Goal: Task Accomplishment & Management: Use online tool/utility

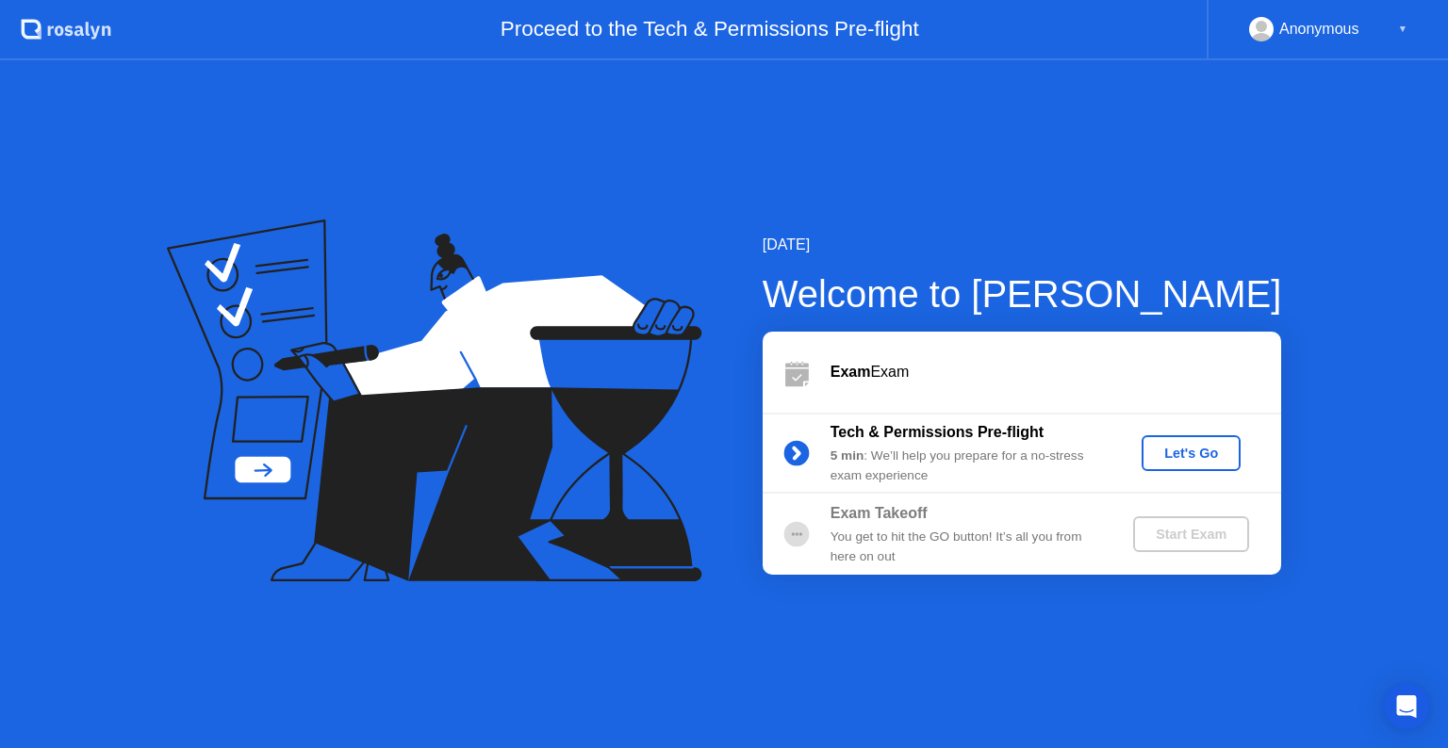
click at [1135, 681] on div "[DATE] Welcome to [PERSON_NAME] Exam Exam Tech & Permissions Pre-flight 5 min :…" at bounding box center [724, 404] width 1448 height 688
click at [1185, 448] on div "Let's Go" at bounding box center [1191, 453] width 84 height 15
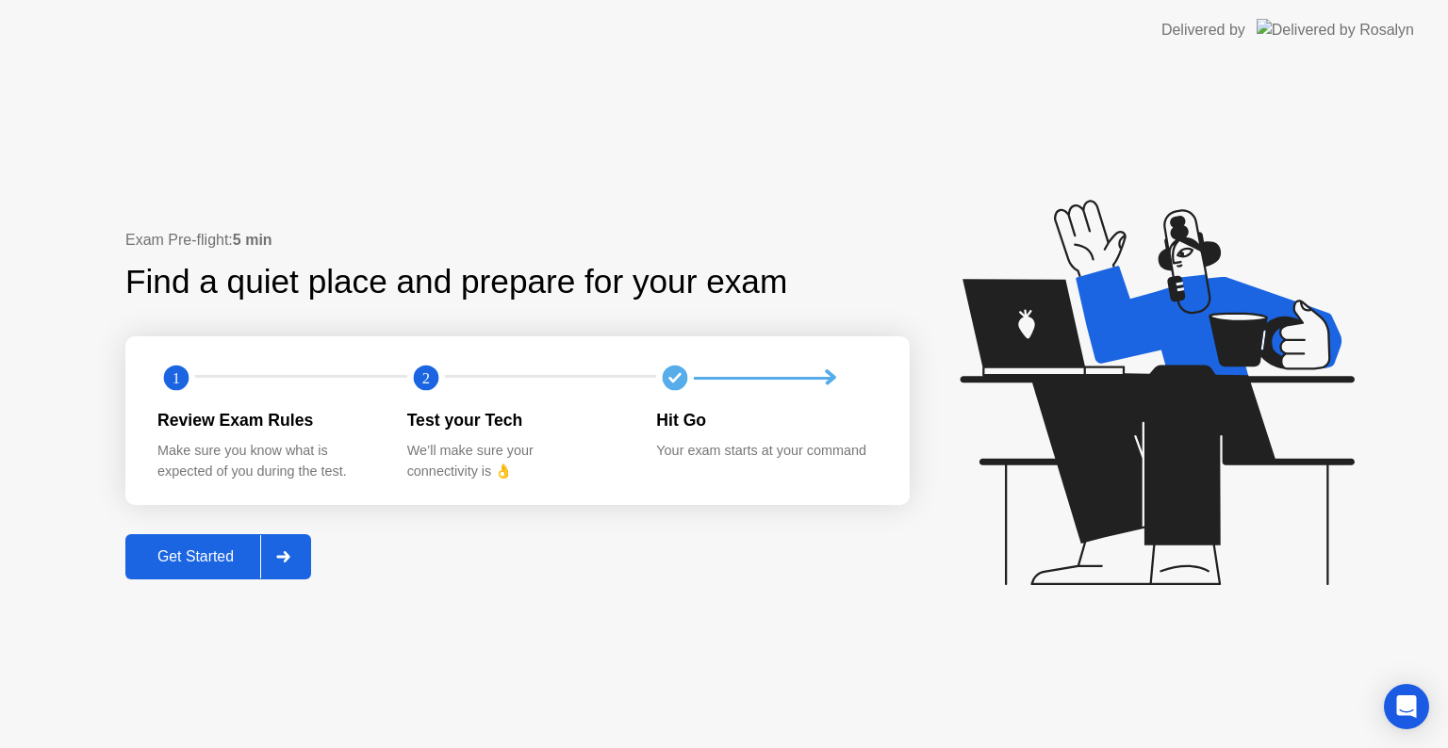
click at [222, 562] on div "Get Started" at bounding box center [195, 557] width 129 height 17
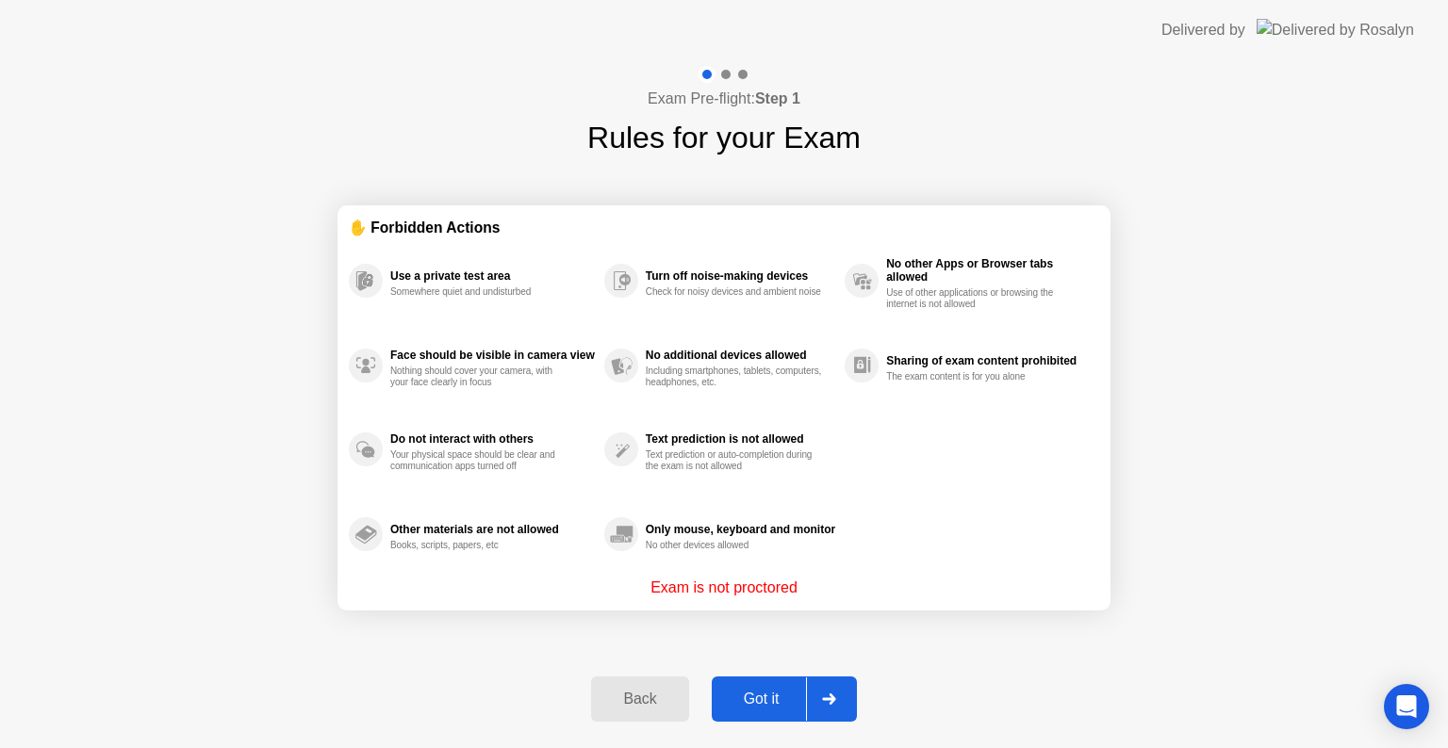
click at [740, 700] on div "Got it" at bounding box center [761, 699] width 89 height 17
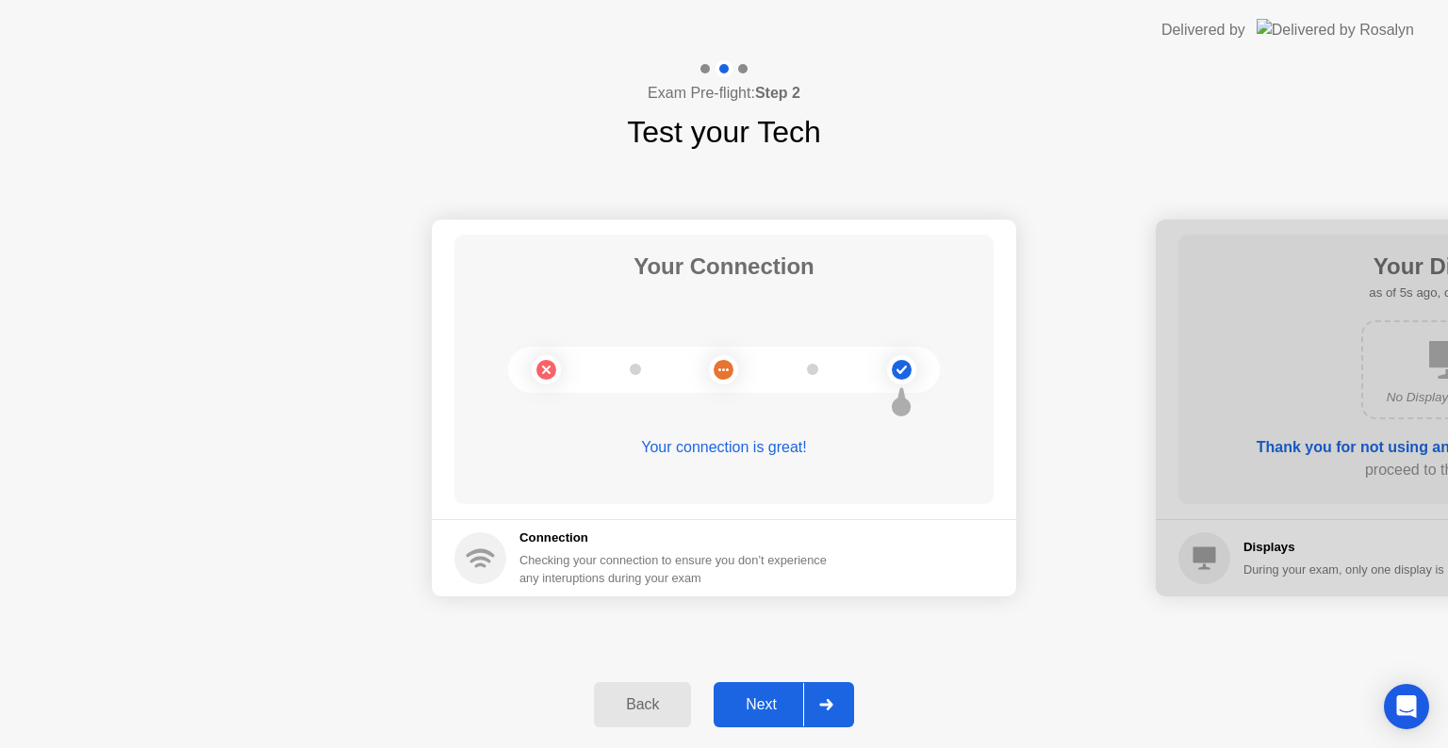
click at [740, 689] on button "Next" at bounding box center [784, 704] width 140 height 45
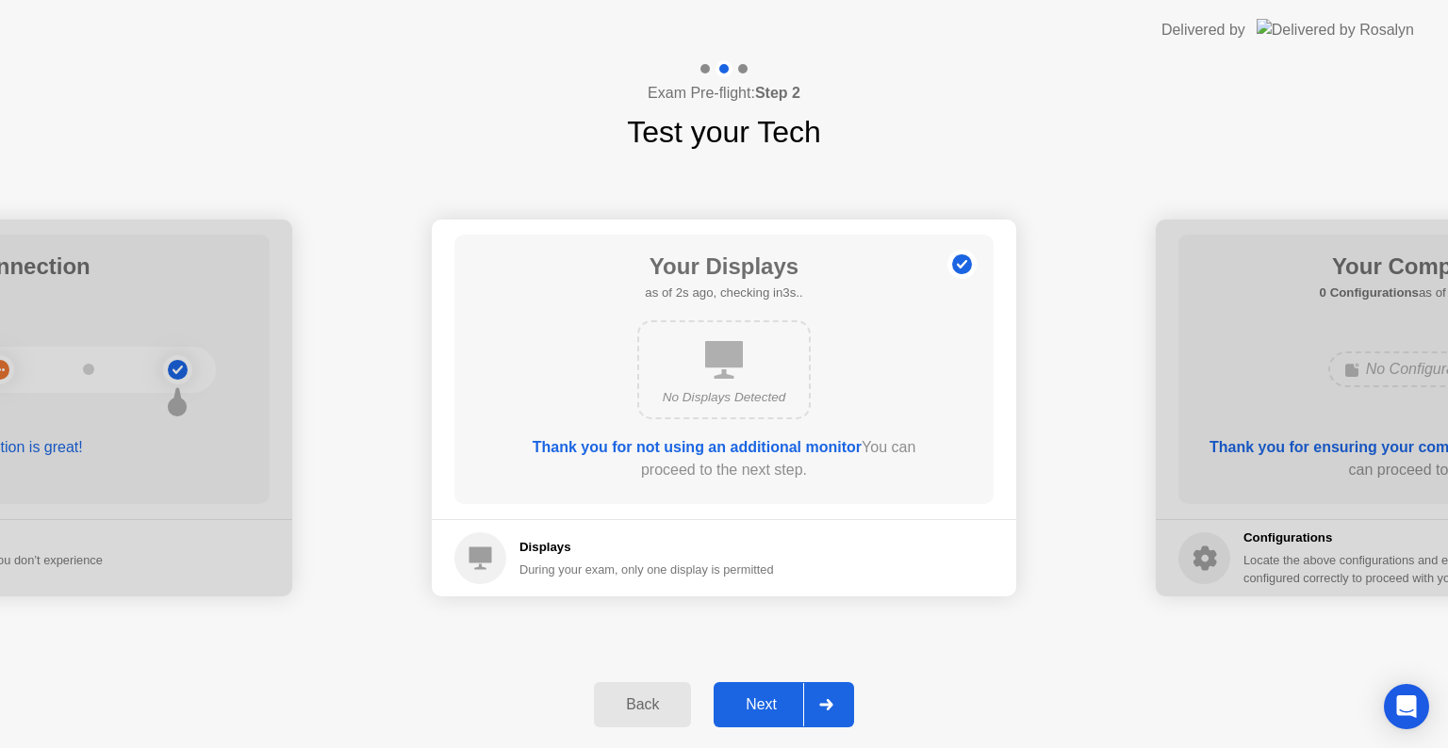
click at [740, 689] on button "Next" at bounding box center [784, 704] width 140 height 45
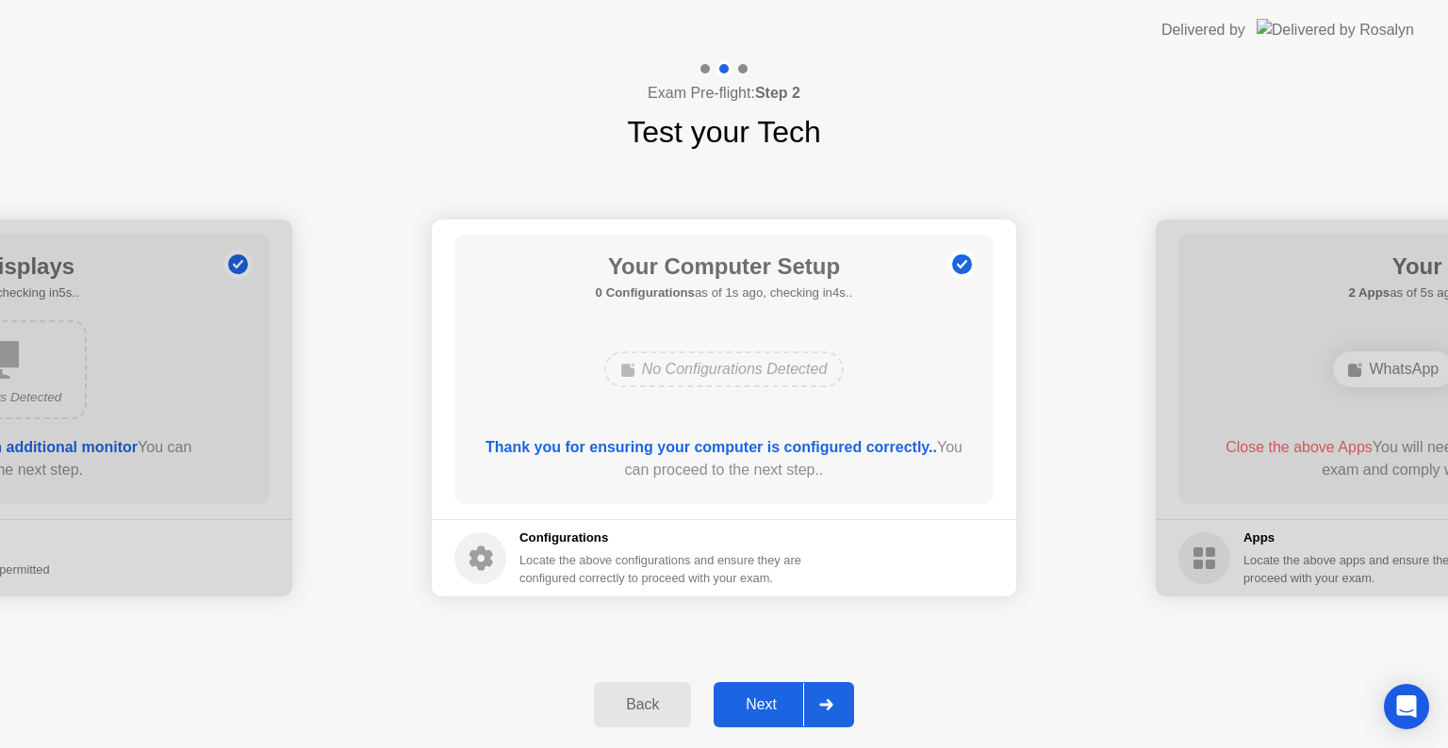
click at [740, 689] on button "Next" at bounding box center [784, 704] width 140 height 45
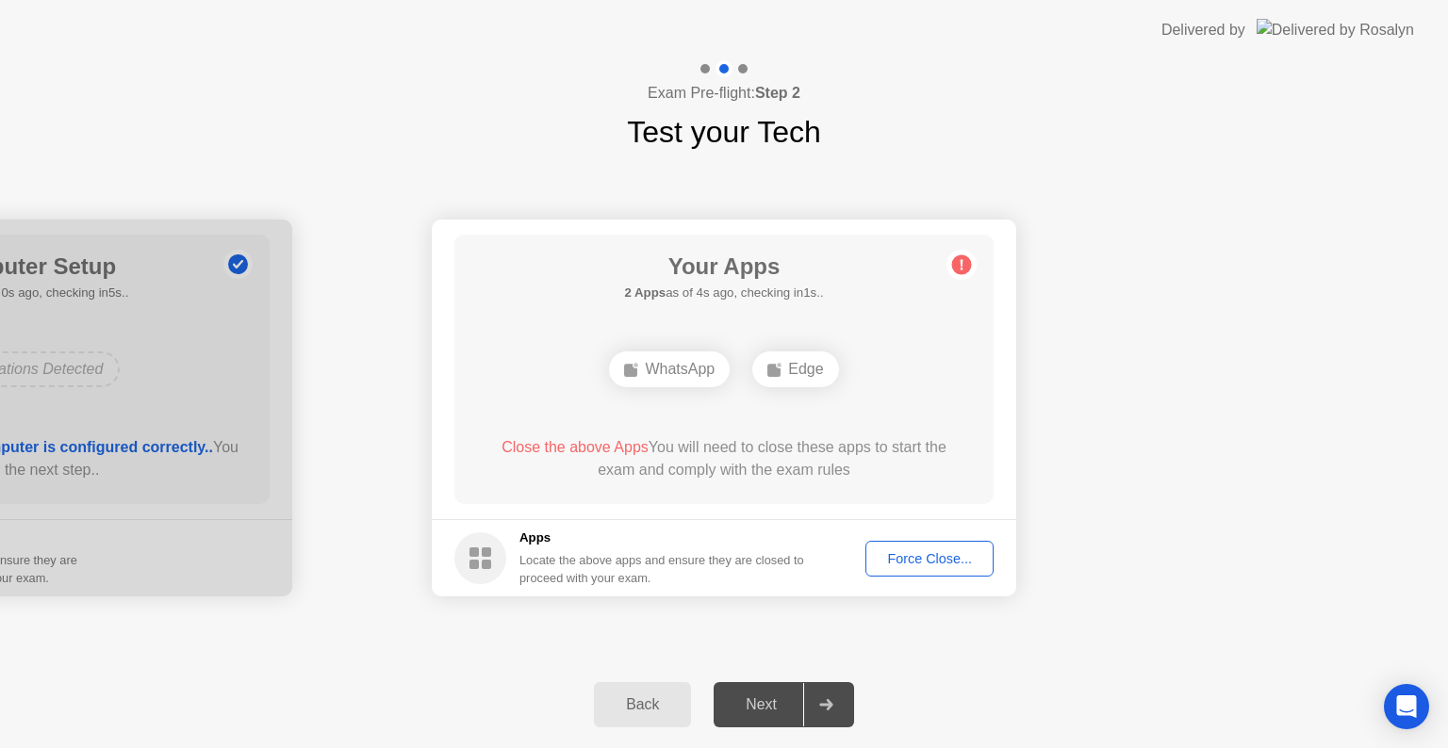
click at [1211, 622] on div "Your Connection Your connection is great! Connection Checking your connection t…" at bounding box center [724, 408] width 1448 height 507
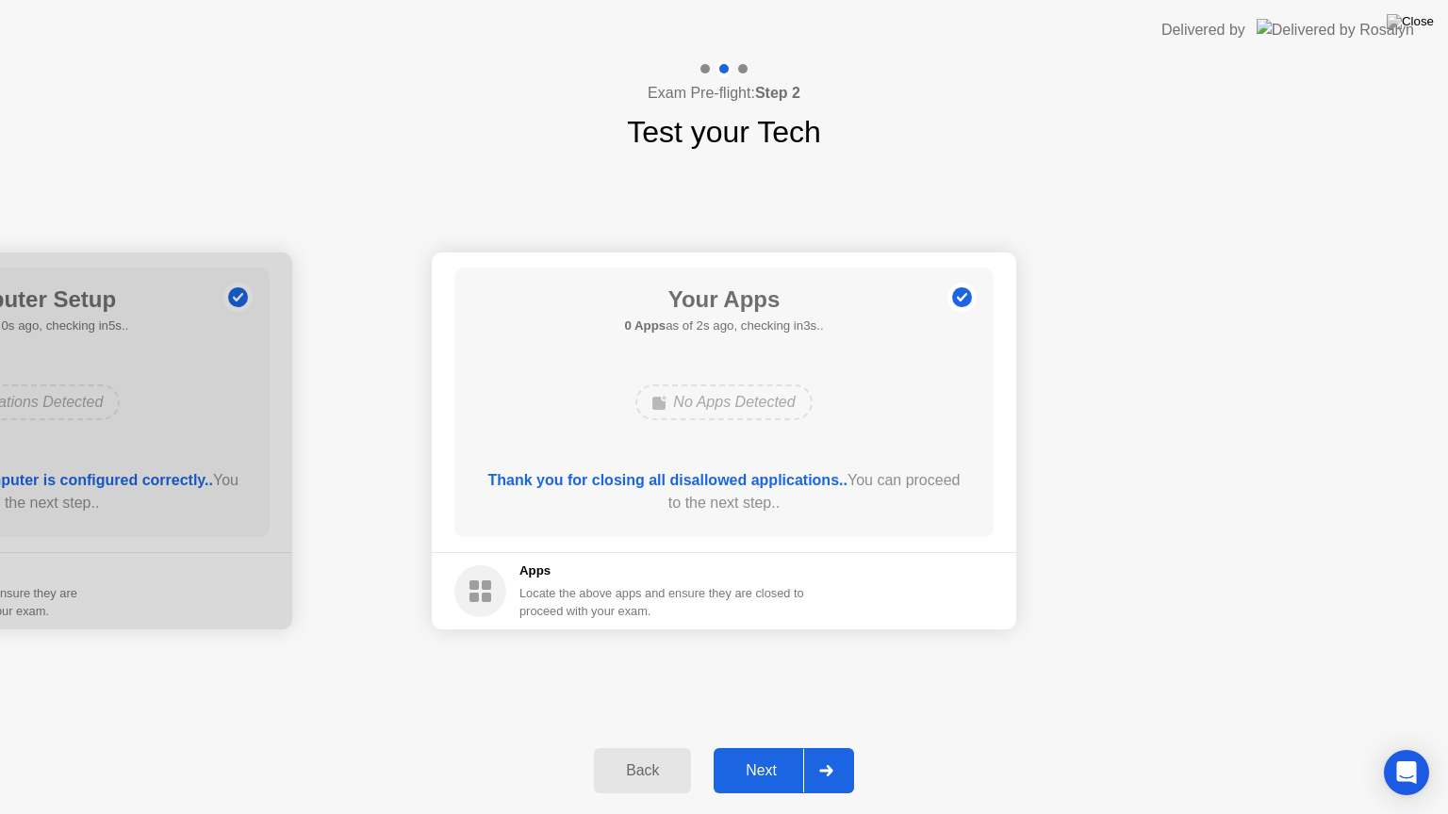
click at [772, 748] on div "Next" at bounding box center [761, 771] width 84 height 17
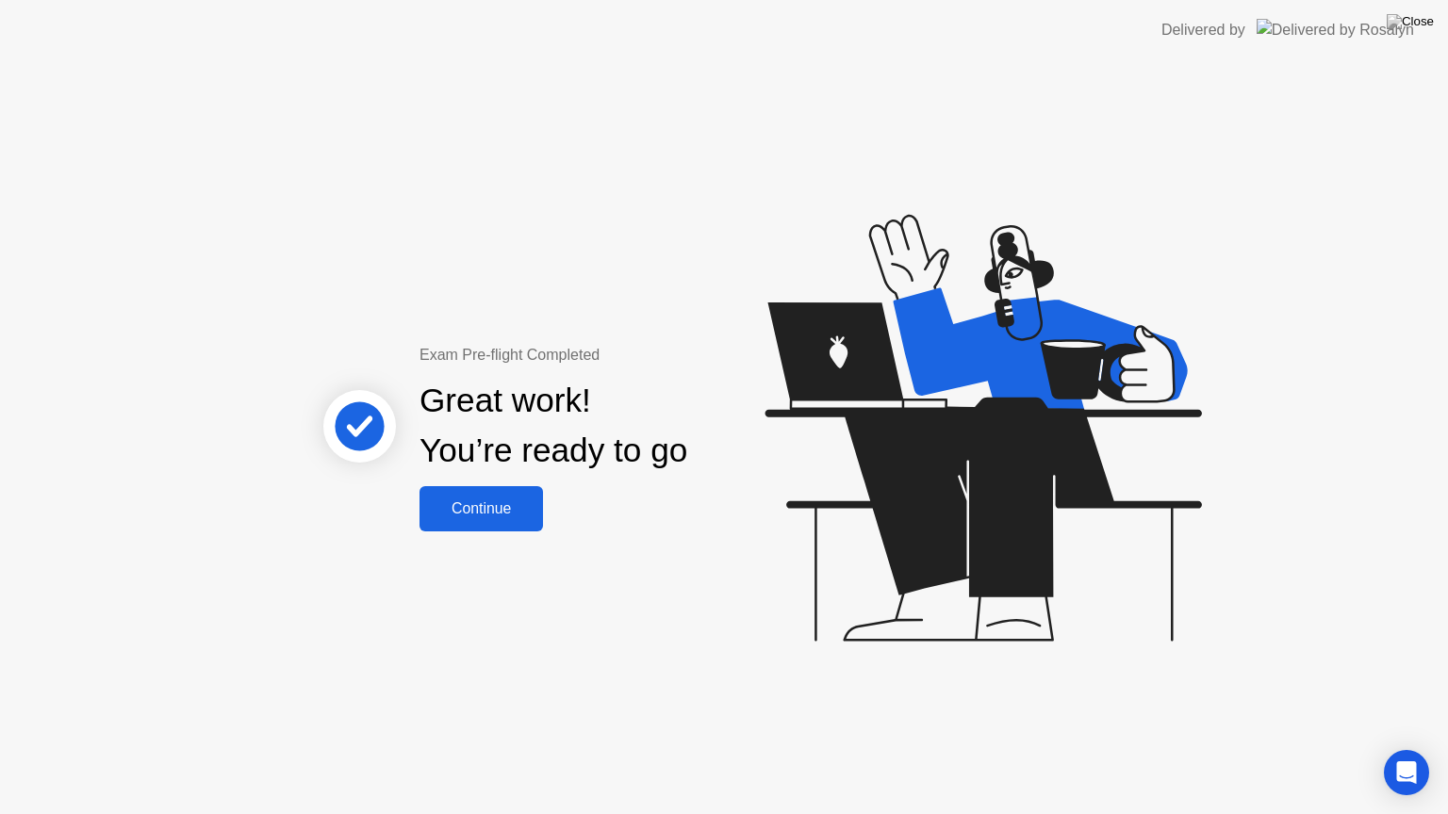
click at [494, 489] on button "Continue" at bounding box center [480, 508] width 123 height 45
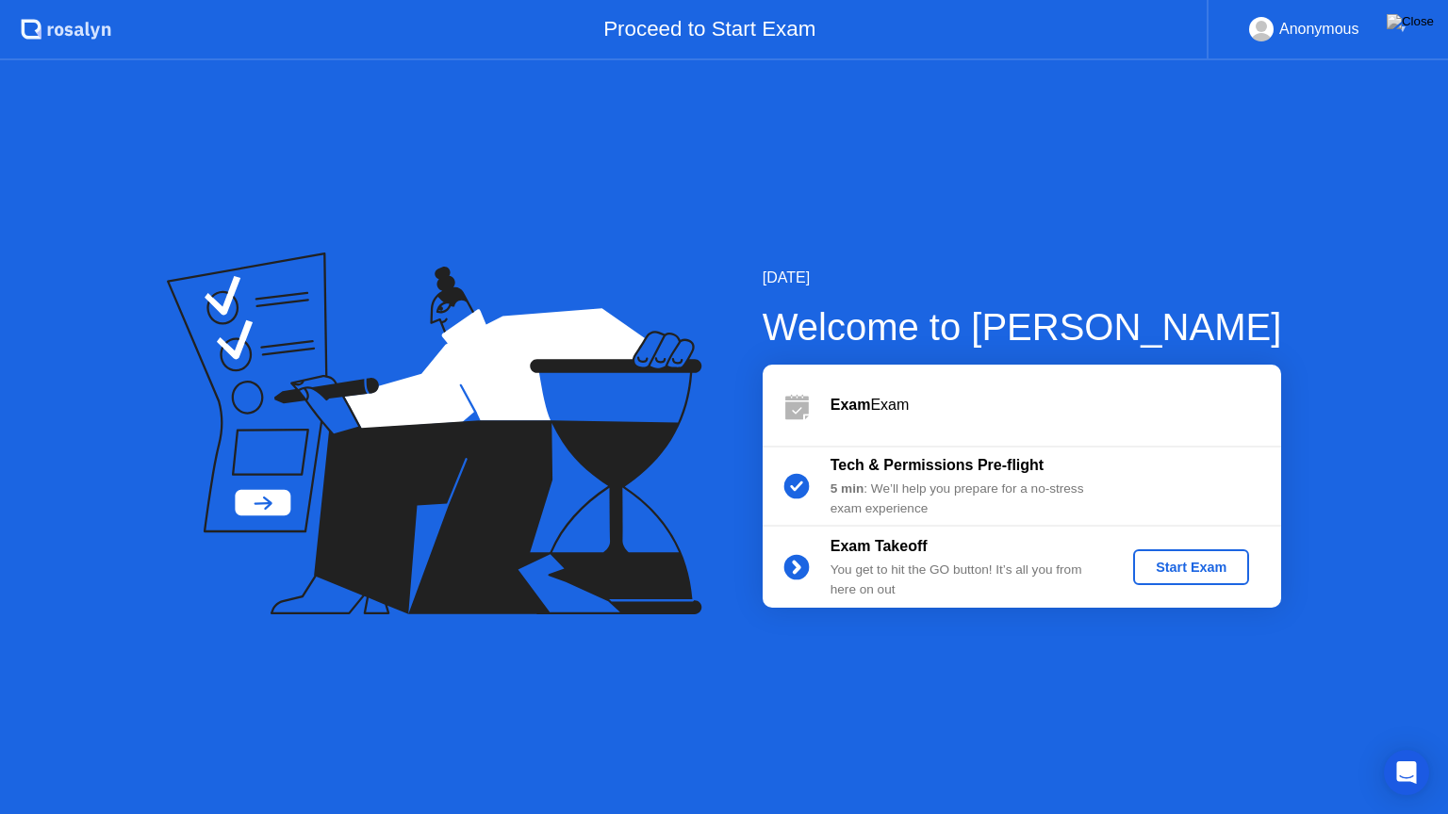
click at [1191, 560] on div "Start Exam" at bounding box center [1191, 567] width 101 height 15
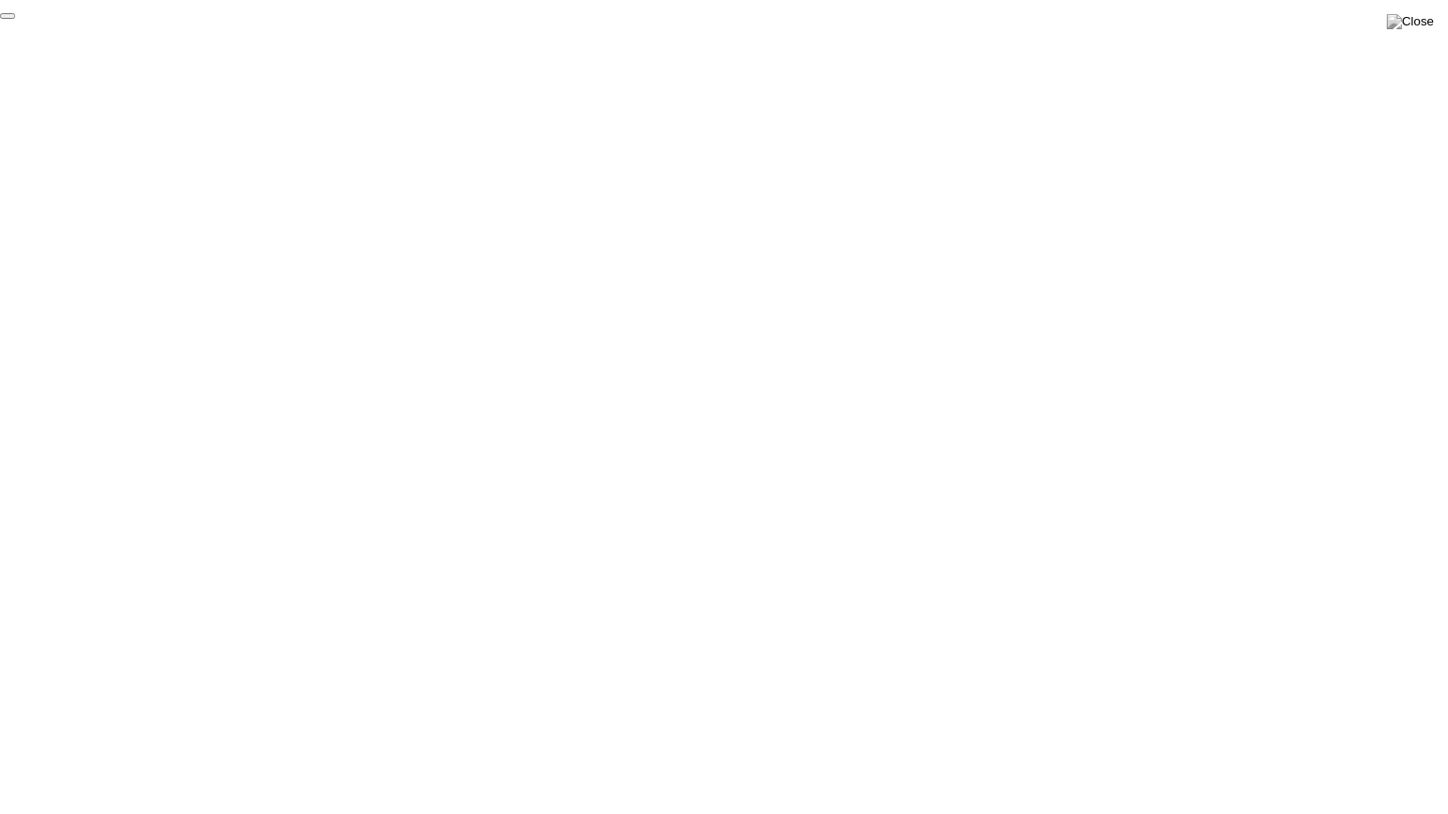
click div "End Proctoring Session"
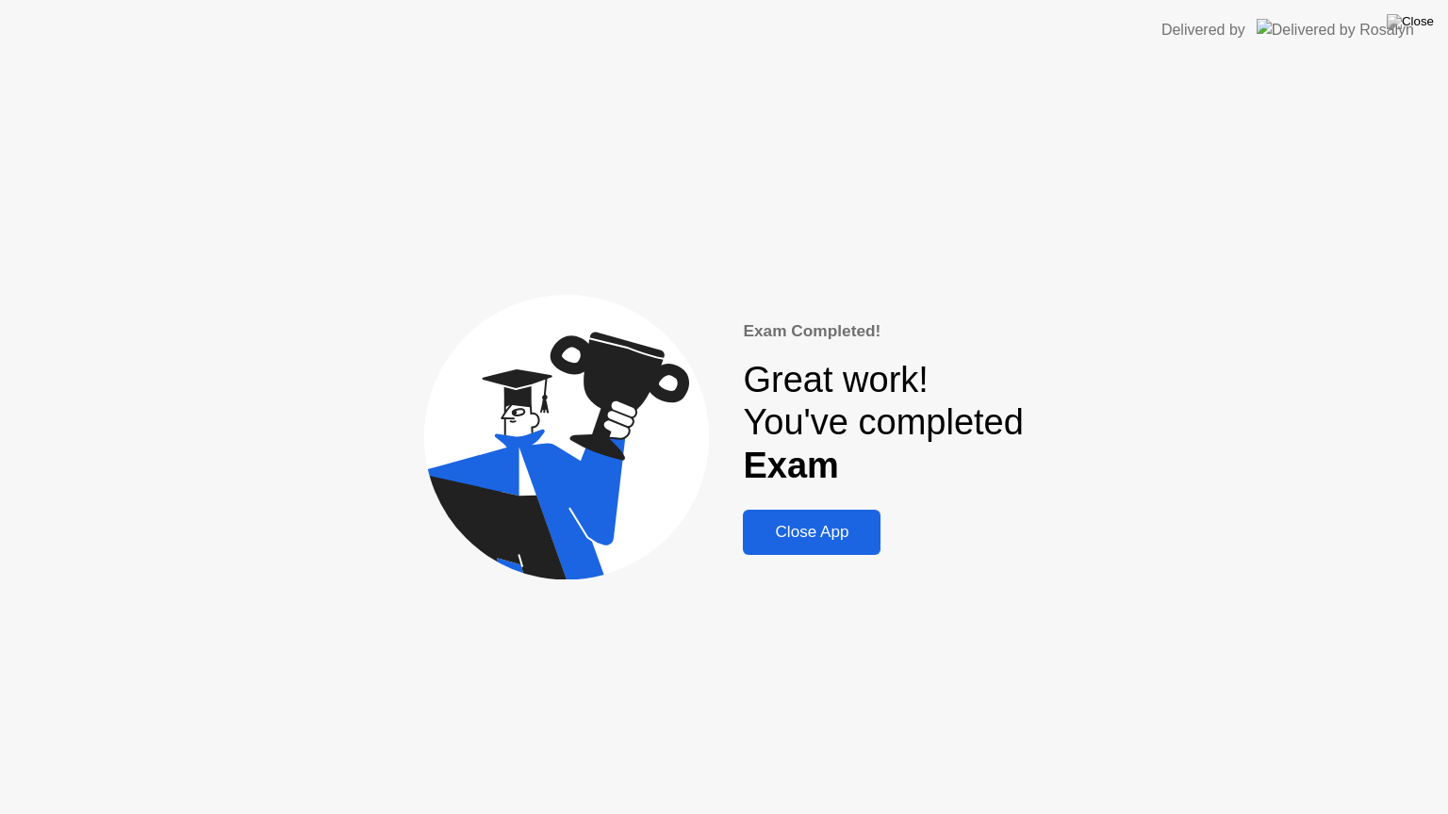
click at [845, 557] on div "Exam Completed! Great work! You've completed Exam Close App" at bounding box center [724, 437] width 1448 height 754
click at [840, 549] on button "Close App" at bounding box center [812, 532] width 138 height 45
